Goal: Find specific page/section: Find specific page/section

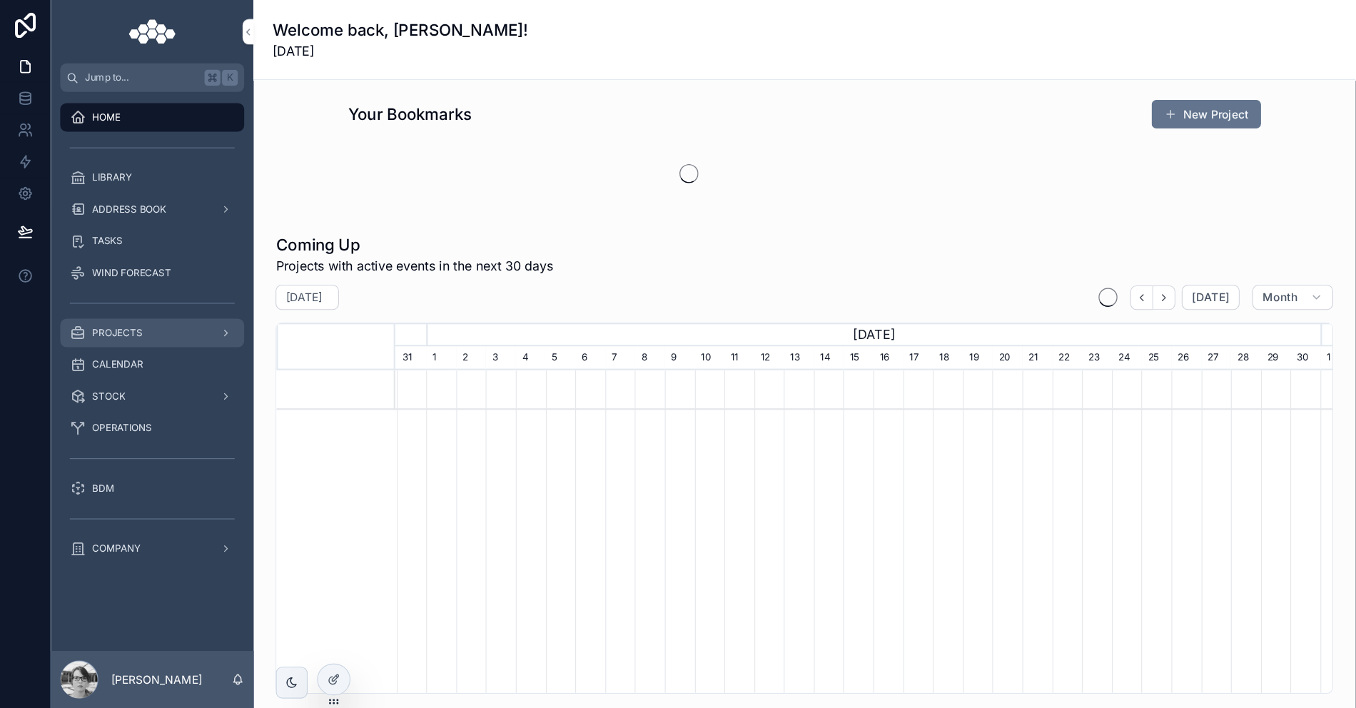
scroll to position [0, 833]
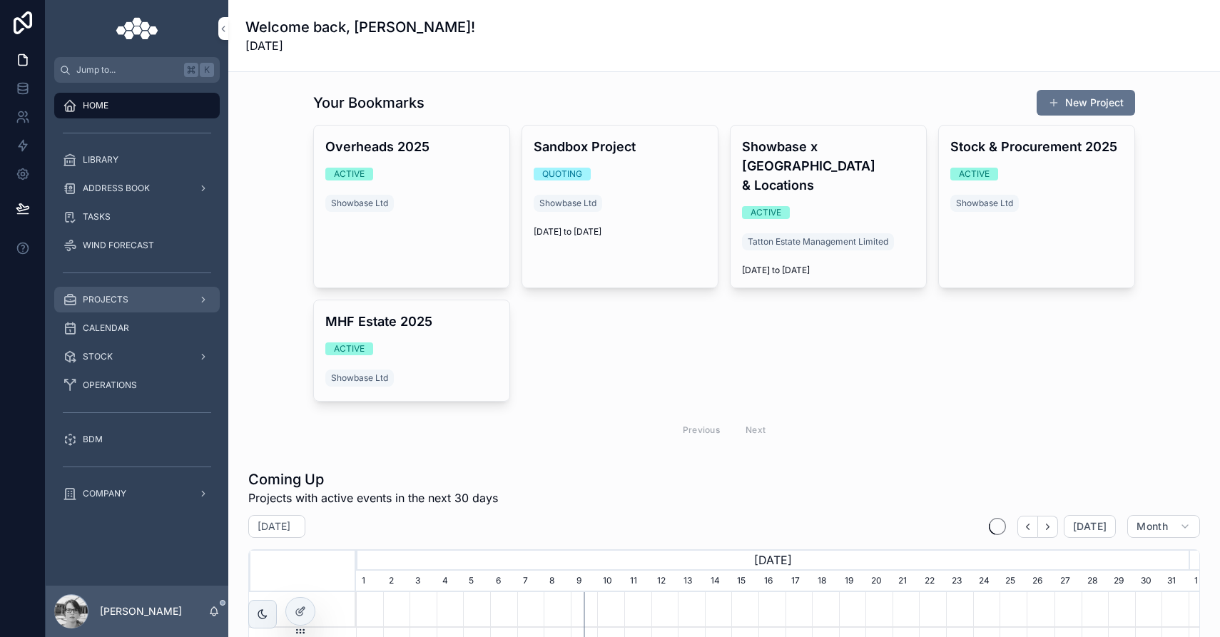
click at [120, 296] on span "PROJECTS" at bounding box center [106, 299] width 46 height 11
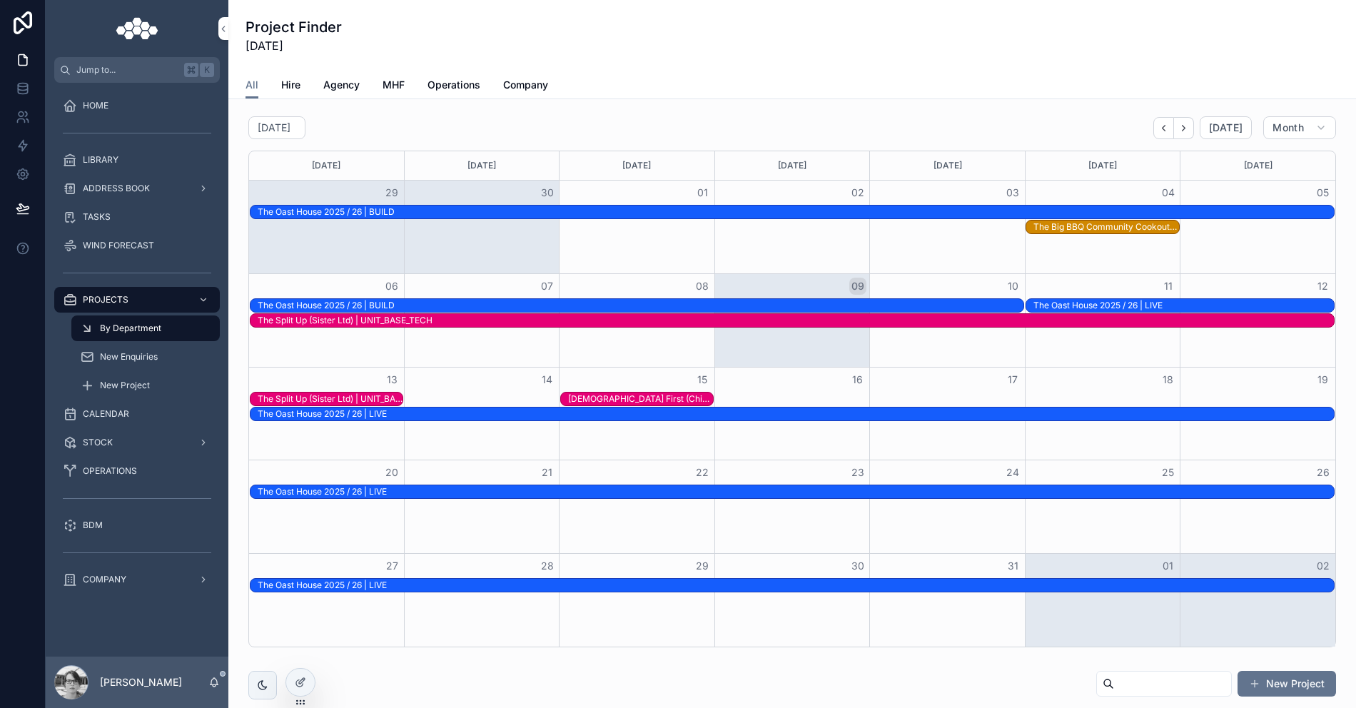
click at [360, 84] on div "All Hire Agency MHF Operations Company" at bounding box center [791, 84] width 1093 height 27
click at [352, 83] on span "Agency" at bounding box center [341, 85] width 36 height 14
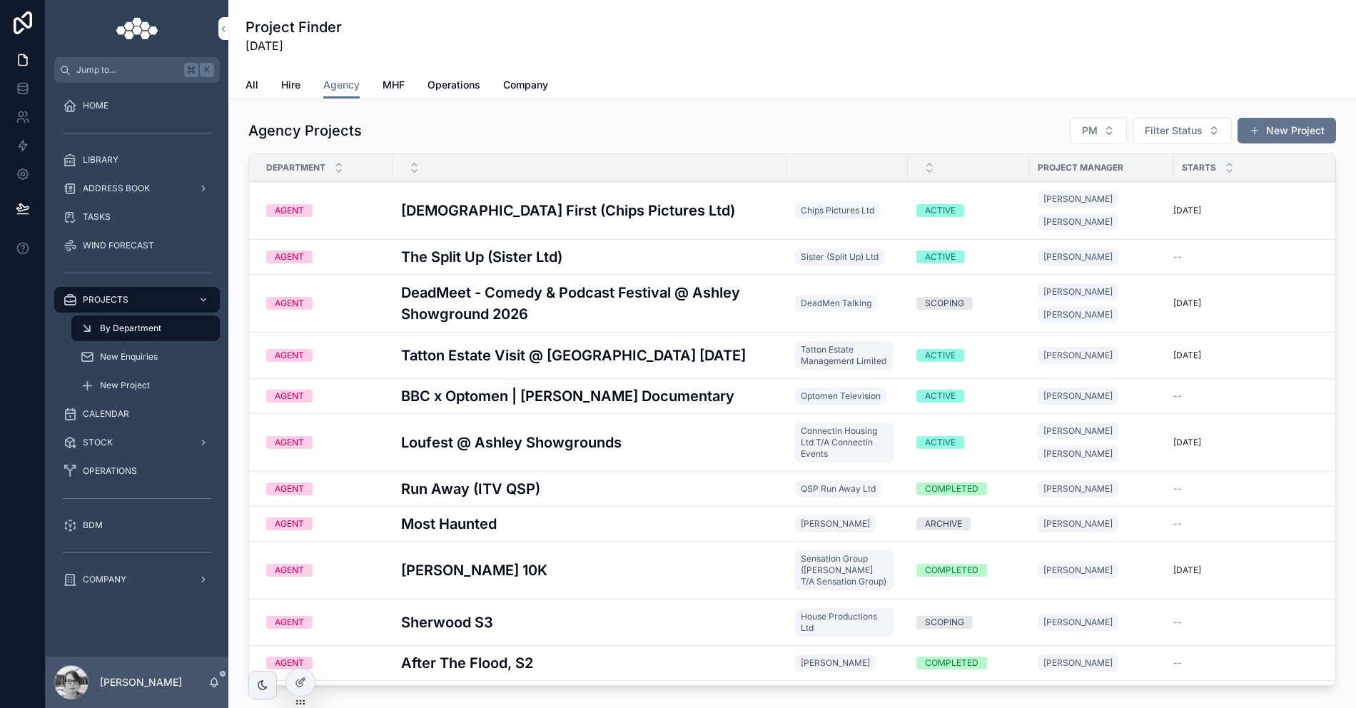
click at [548, 200] on h3 "[DEMOGRAPHIC_DATA] First (Chips Pictures Ltd)" at bounding box center [568, 210] width 334 height 21
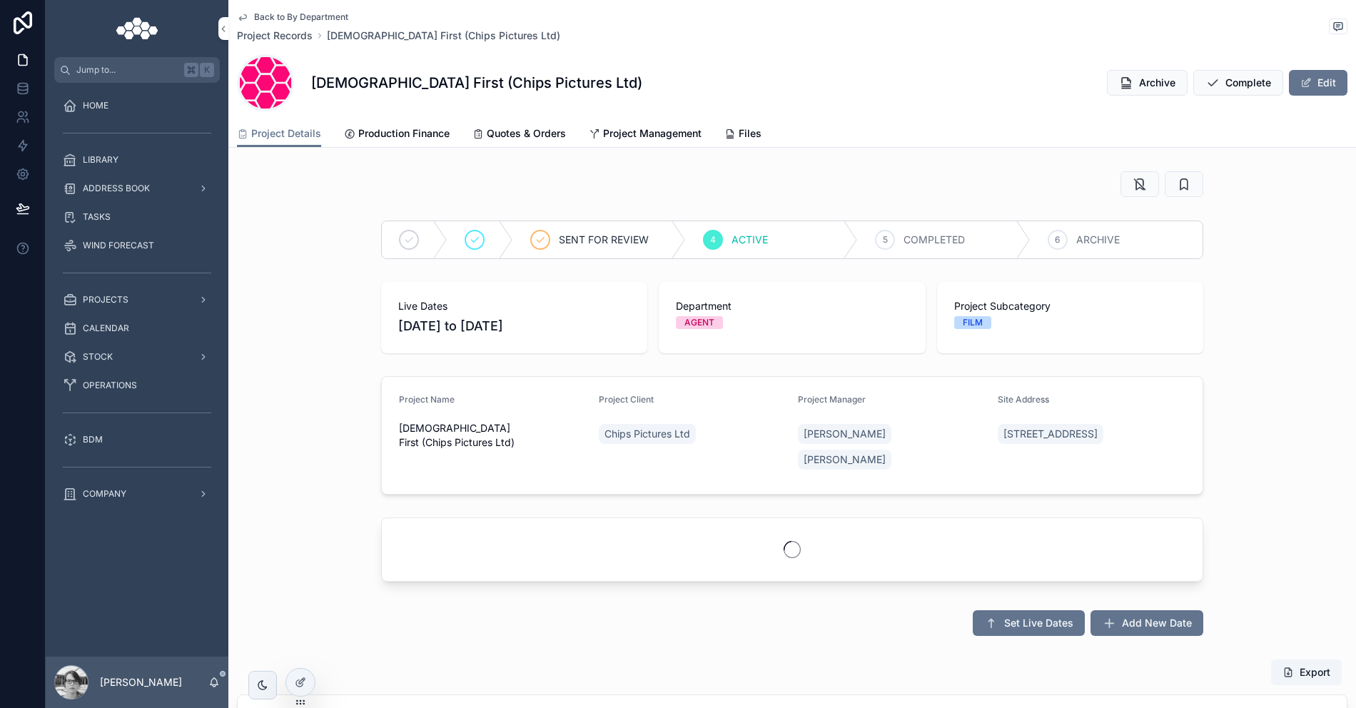
scroll to position [0, 714]
click at [418, 140] on span "Production Finance" at bounding box center [403, 133] width 91 height 14
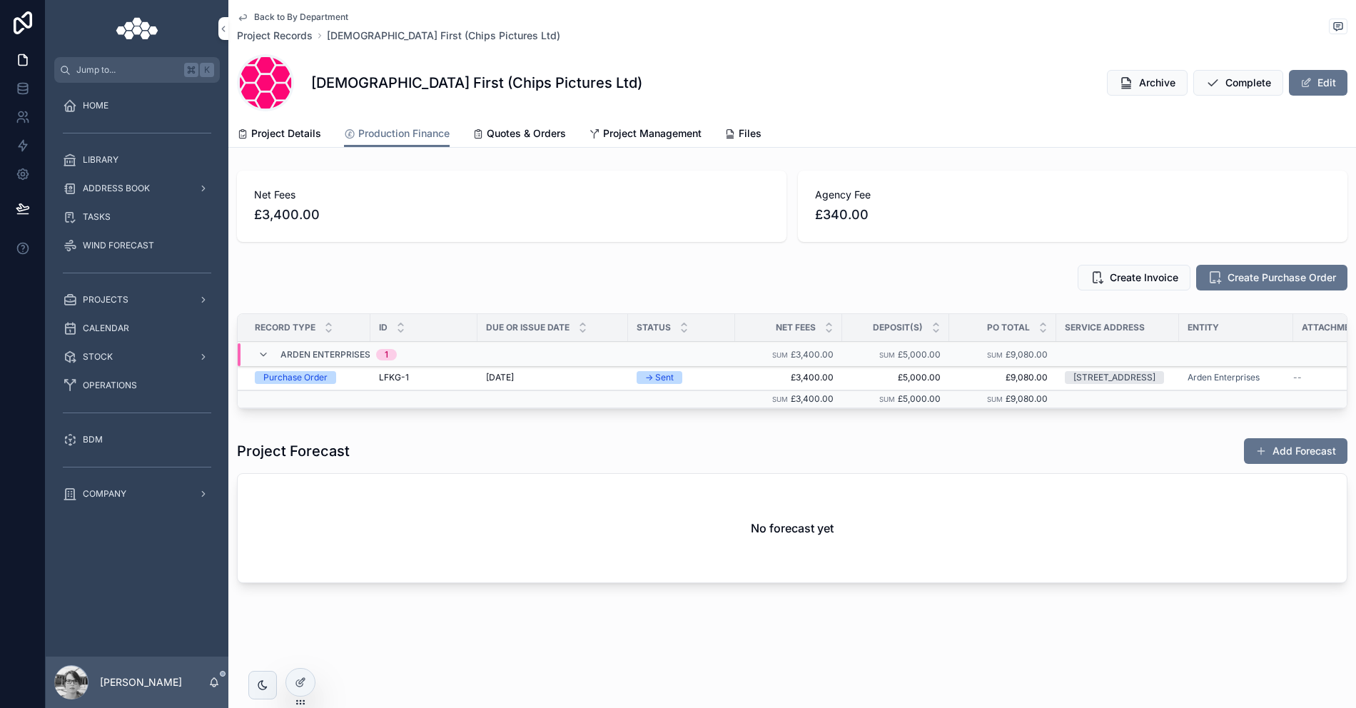
click at [432, 380] on div "LFKG-1 LFKG-1" at bounding box center [424, 377] width 90 height 11
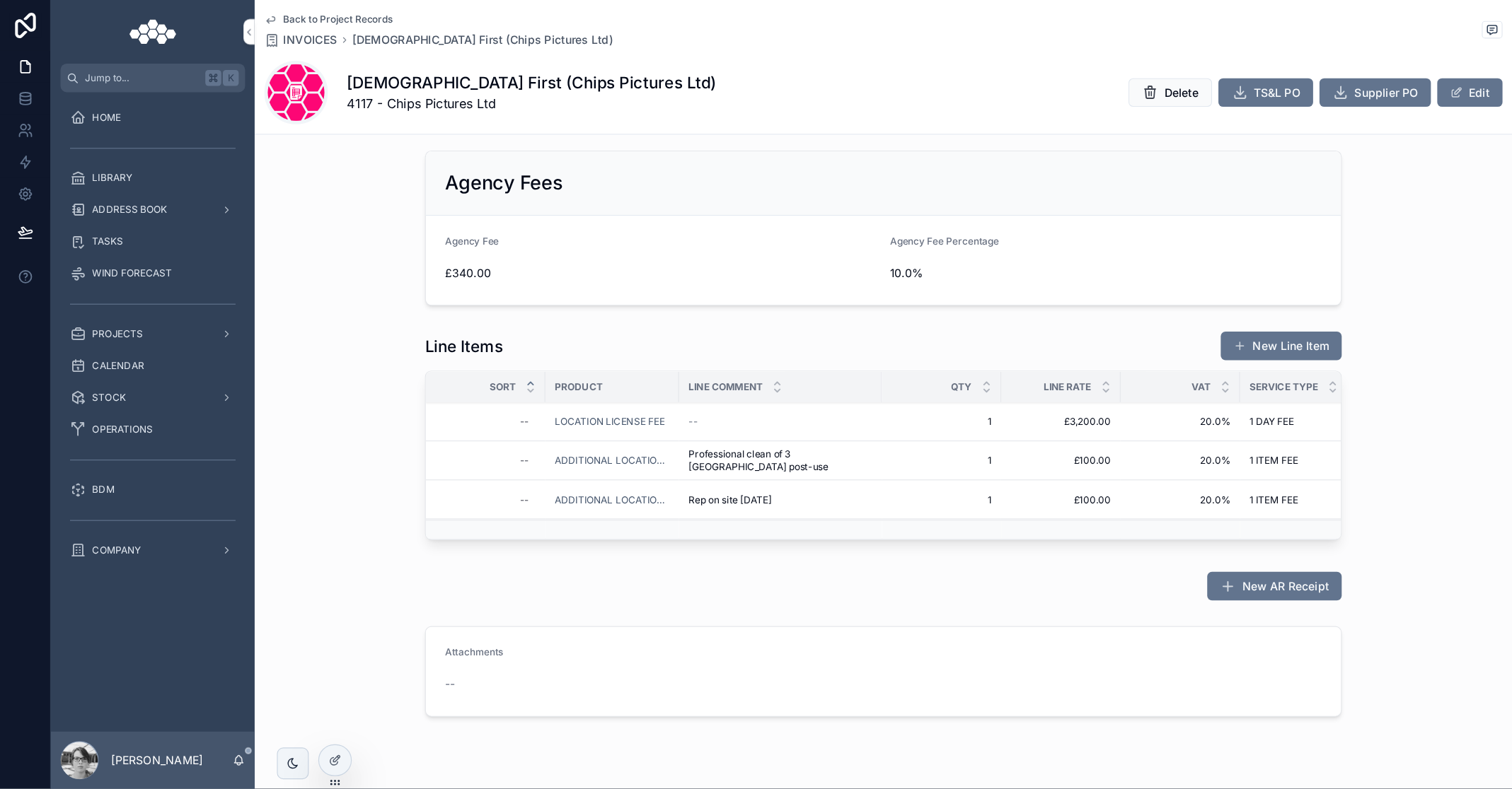
scroll to position [617, 0]
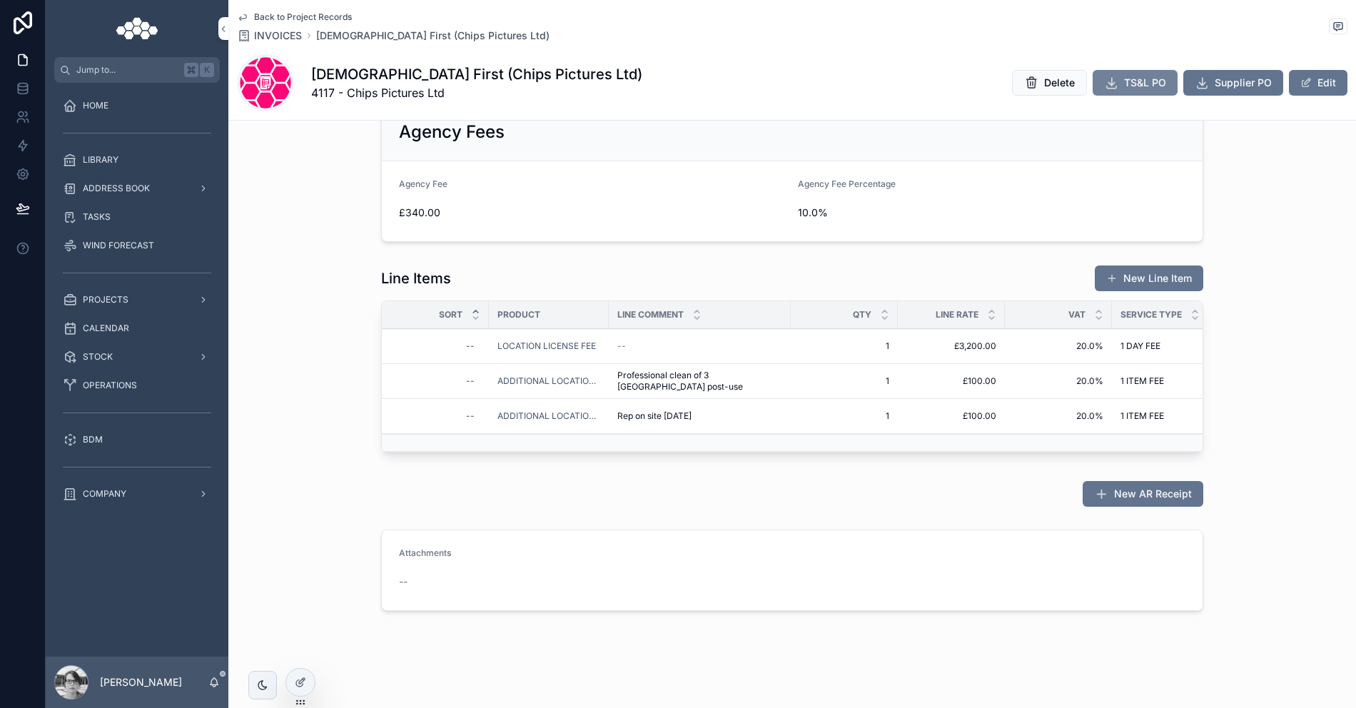
click at [1109, 88] on button "TS&L PO" at bounding box center [1134, 83] width 85 height 26
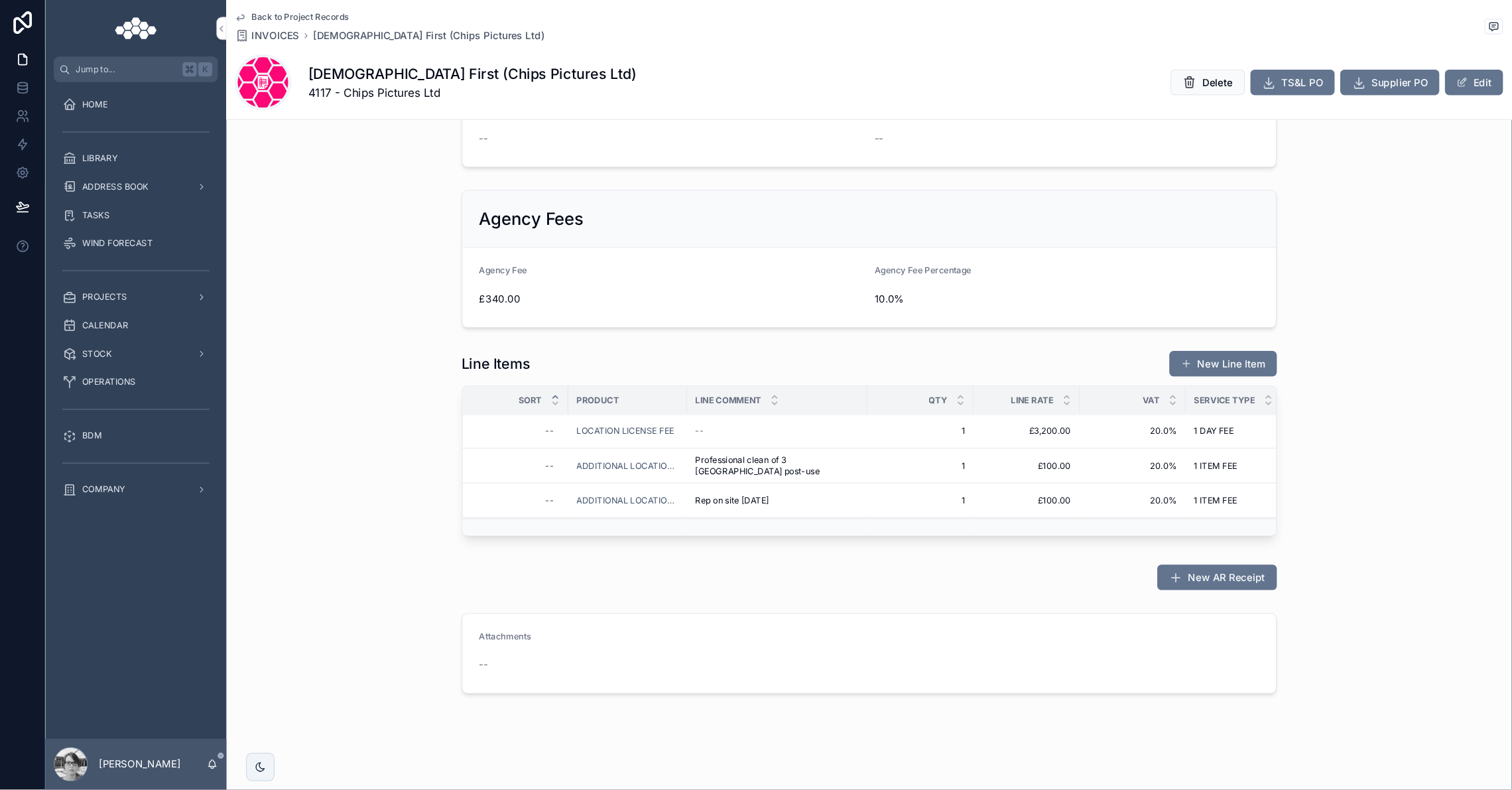
scroll to position [451, 0]
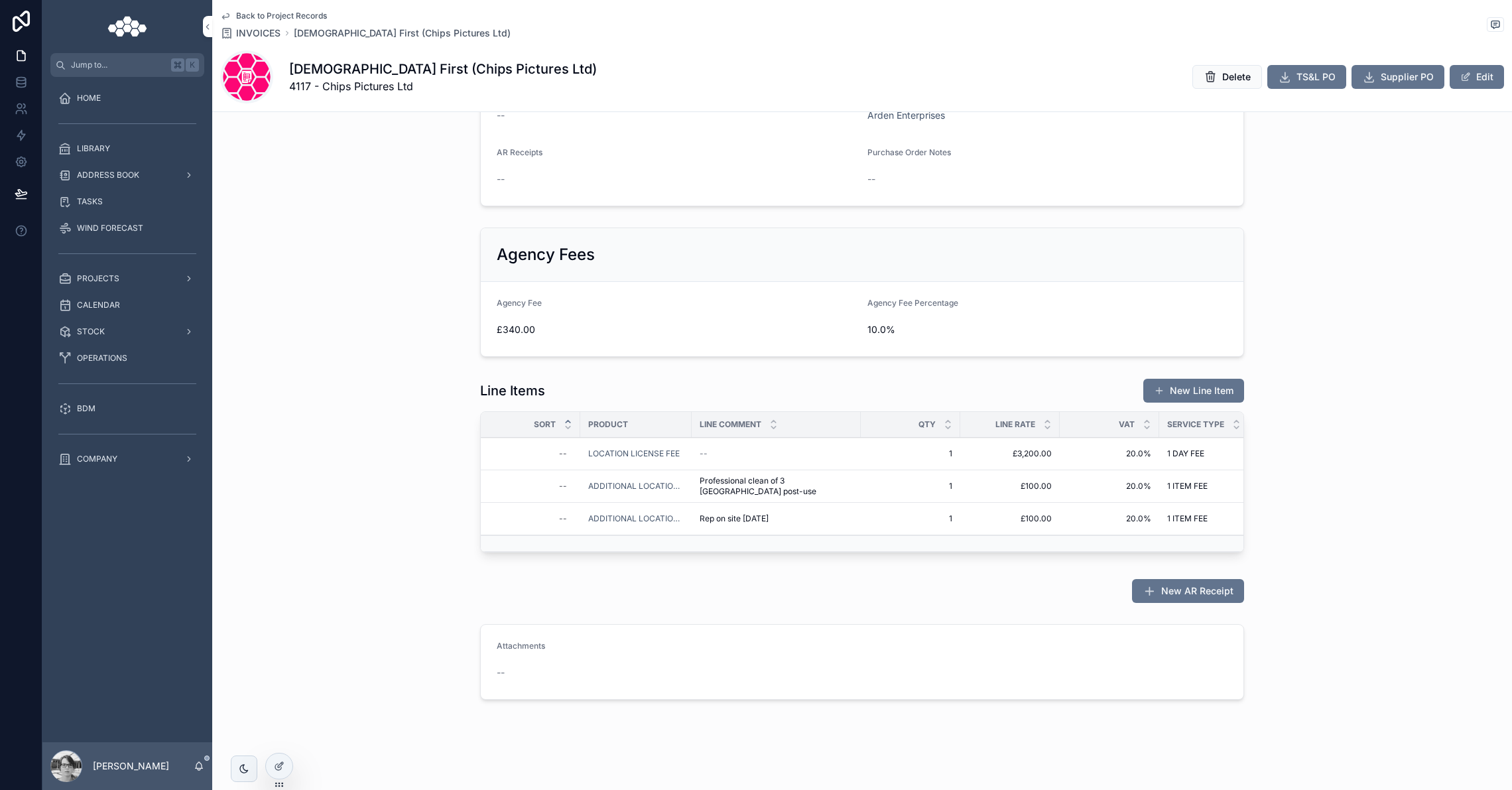
scroll to position [0, 413]
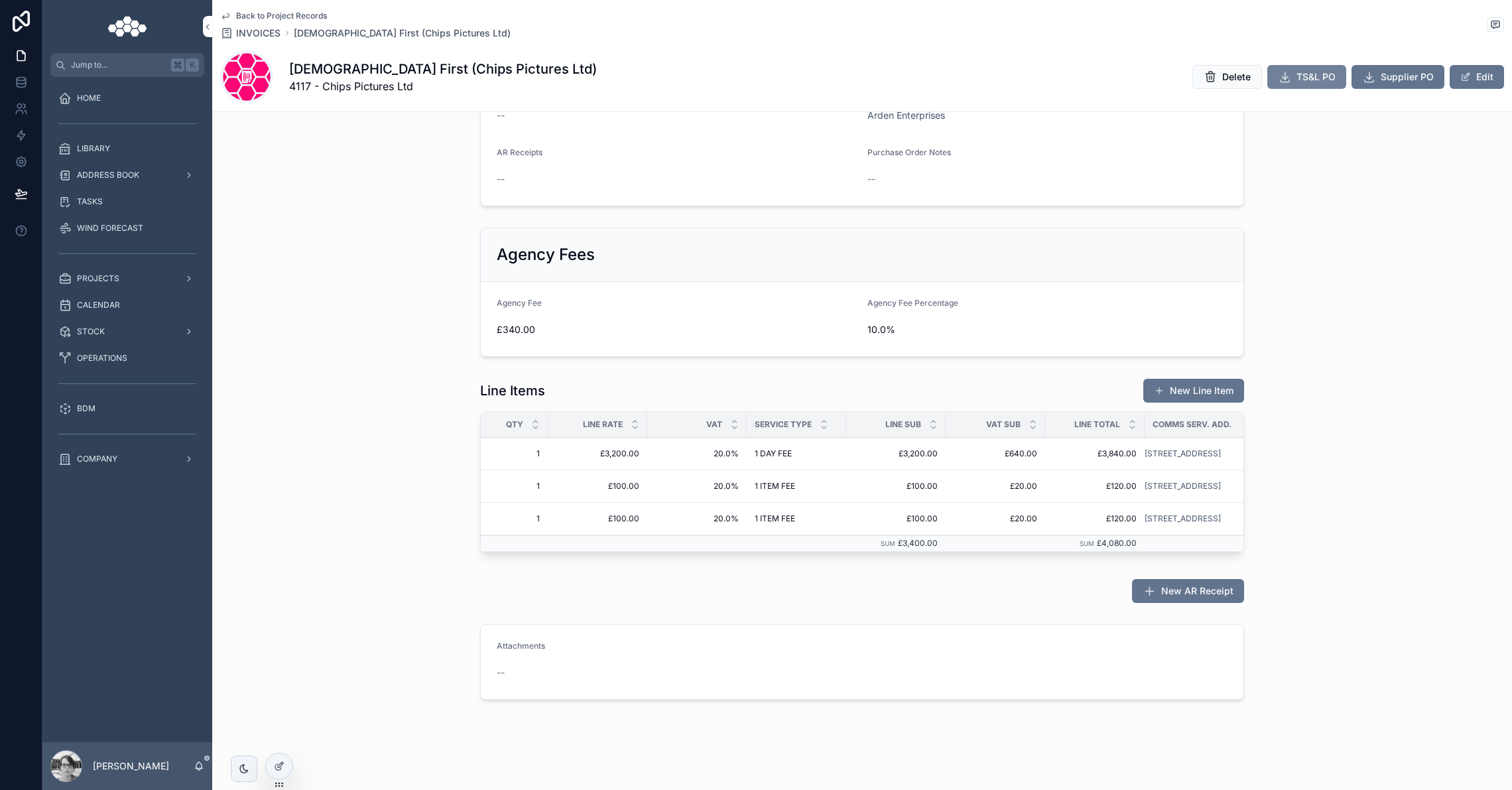
click at [1293, 68] on button "TS&L PO" at bounding box center [1306, 77] width 79 height 24
